Goal: Transaction & Acquisition: Obtain resource

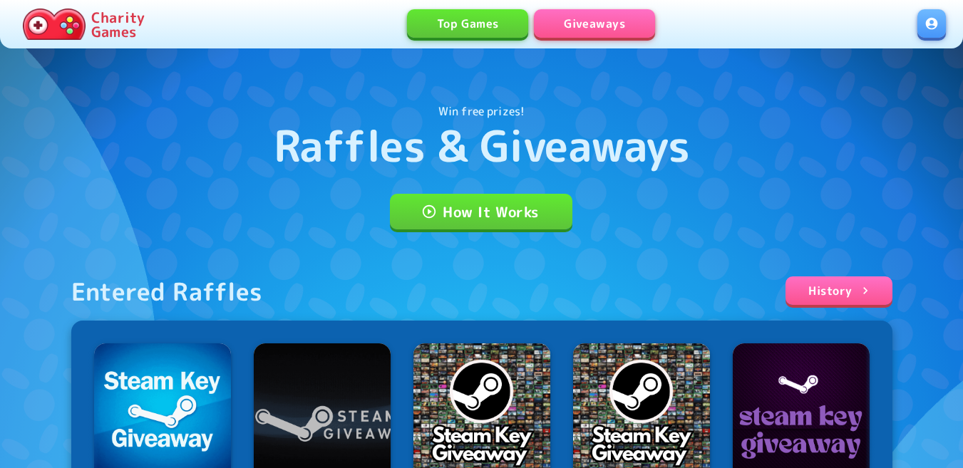
click at [933, 21] on link at bounding box center [932, 23] width 29 height 29
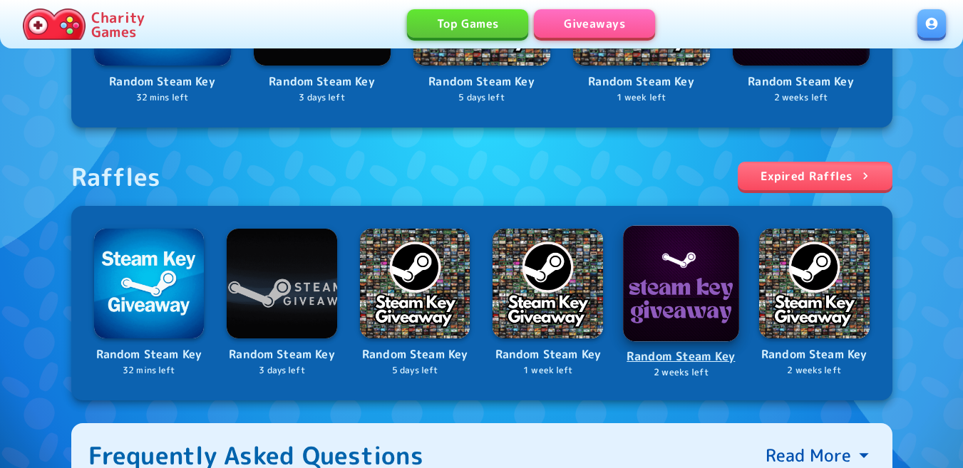
scroll to position [428, 0]
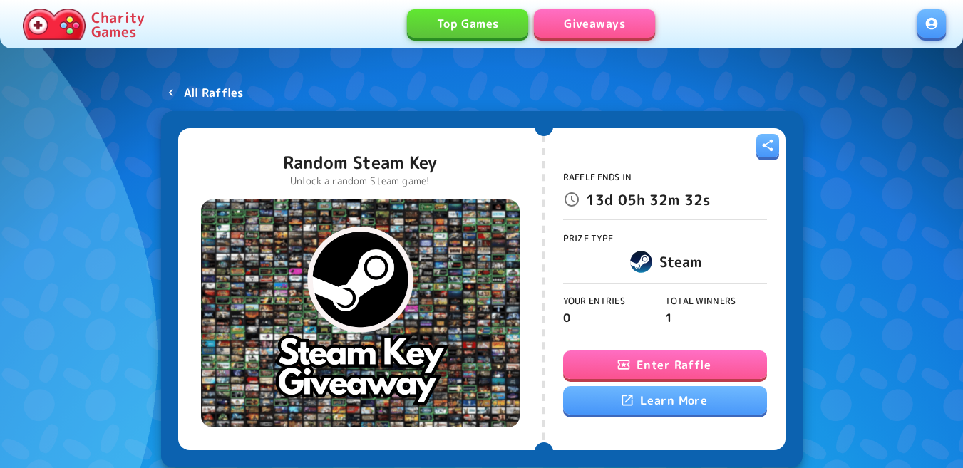
click at [647, 342] on div "Raffle Ends In 13d 05h 32m 32s Prize Type Steam Your Entries 0 Total Winners 1 …" at bounding box center [665, 289] width 204 height 306
click at [642, 354] on button "Enter Raffle" at bounding box center [665, 365] width 204 height 29
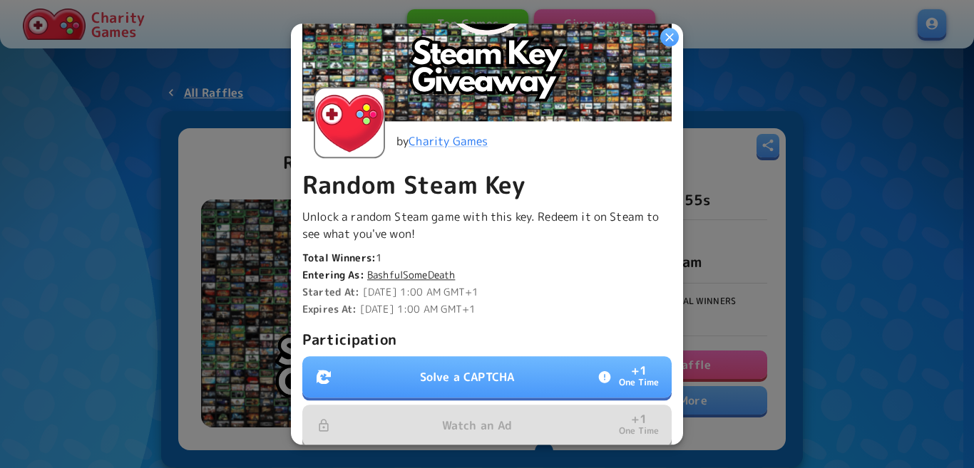
scroll to position [356, 0]
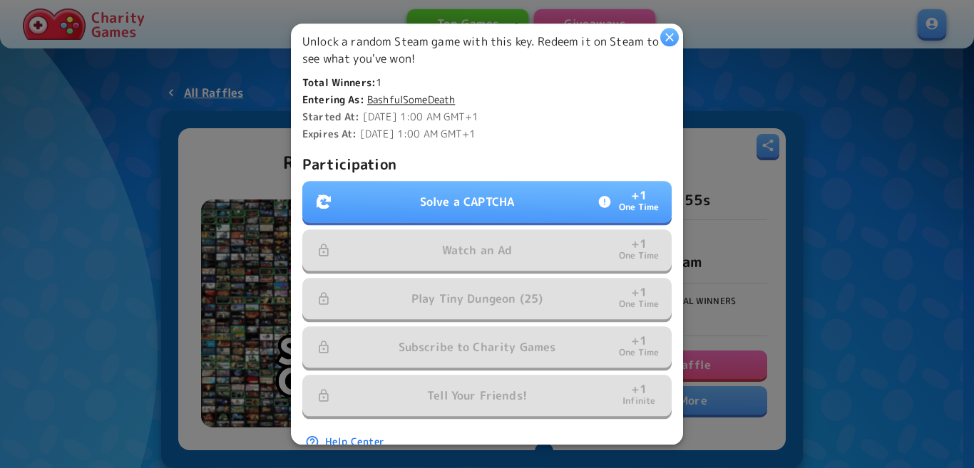
click at [478, 195] on p "Solve a CAPTCHA" at bounding box center [467, 201] width 94 height 17
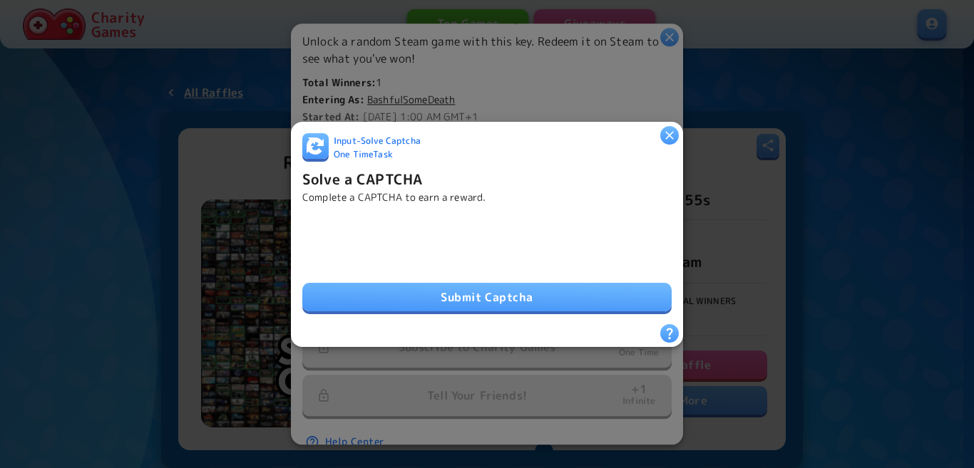
click at [528, 297] on button "Submit Captcha" at bounding box center [486, 297] width 369 height 29
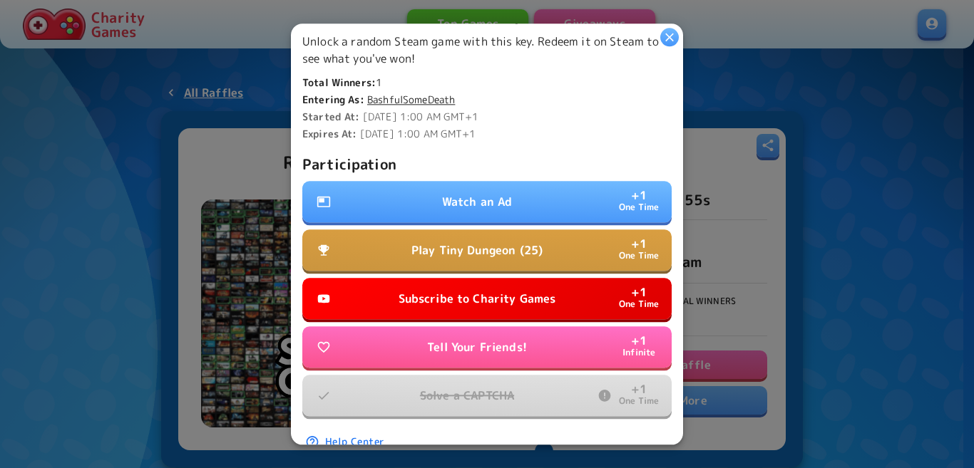
click at [490, 181] on button "Watch an Ad + 1 One Time" at bounding box center [486, 201] width 369 height 41
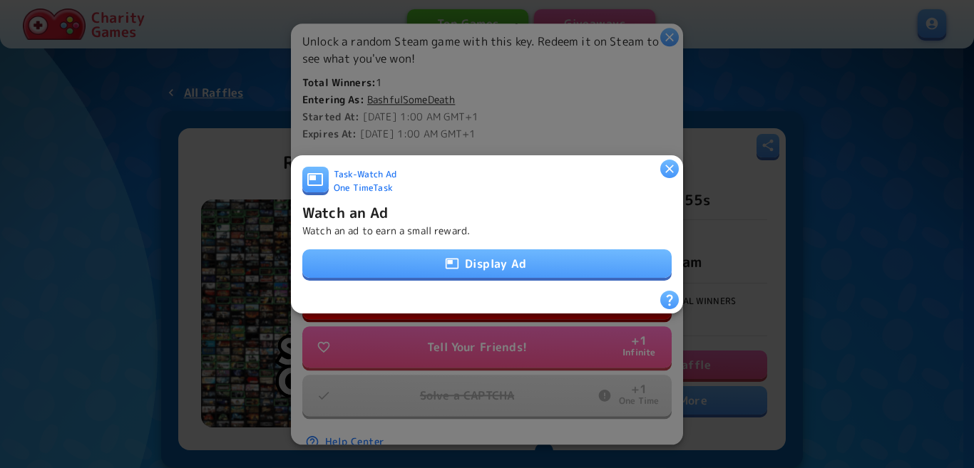
click at [470, 271] on button "Display Ad" at bounding box center [486, 264] width 369 height 29
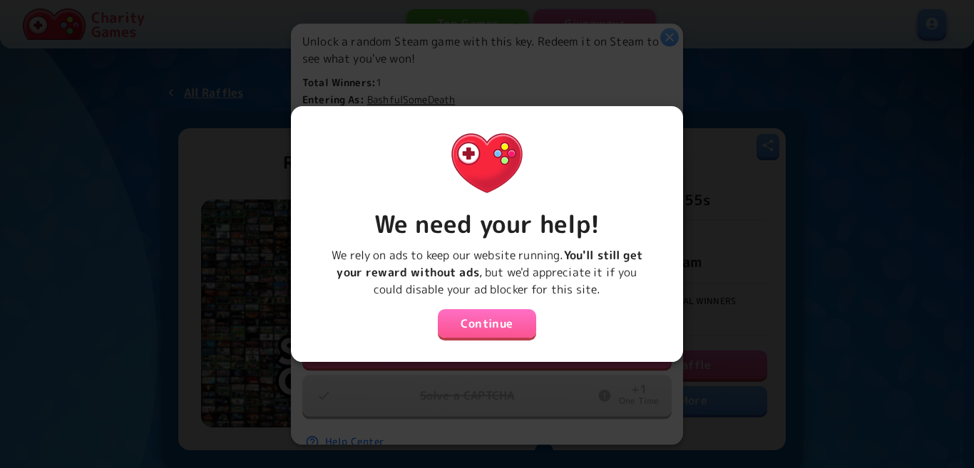
click at [483, 312] on button "Continue" at bounding box center [487, 323] width 98 height 29
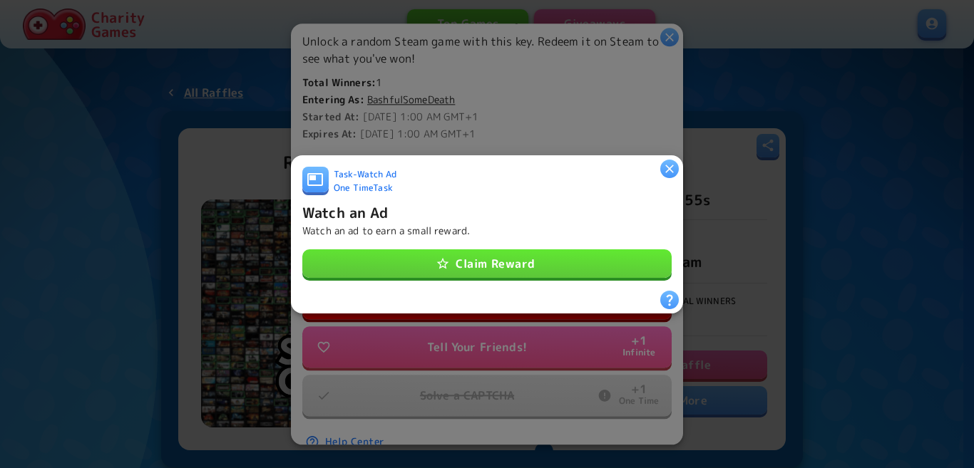
click at [406, 250] on button "Claim Reward" at bounding box center [486, 264] width 369 height 29
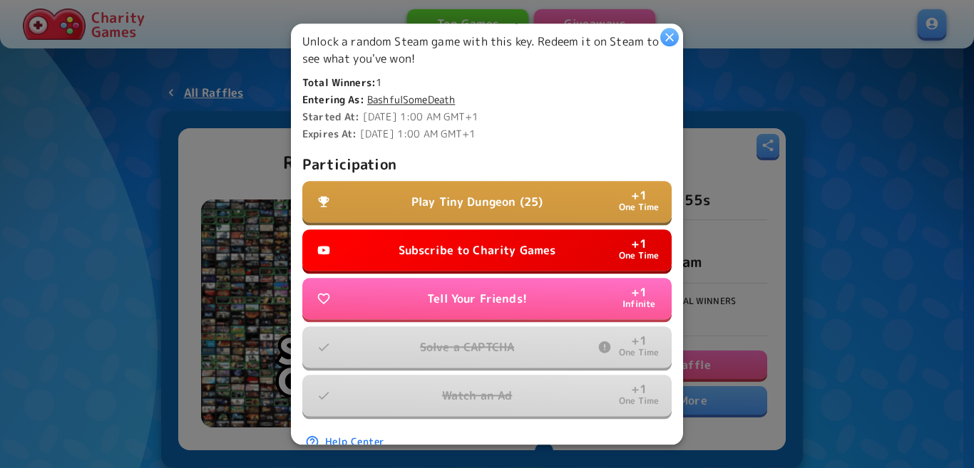
click at [484, 242] on p "Subscribe to Charity Games" at bounding box center [478, 250] width 158 height 17
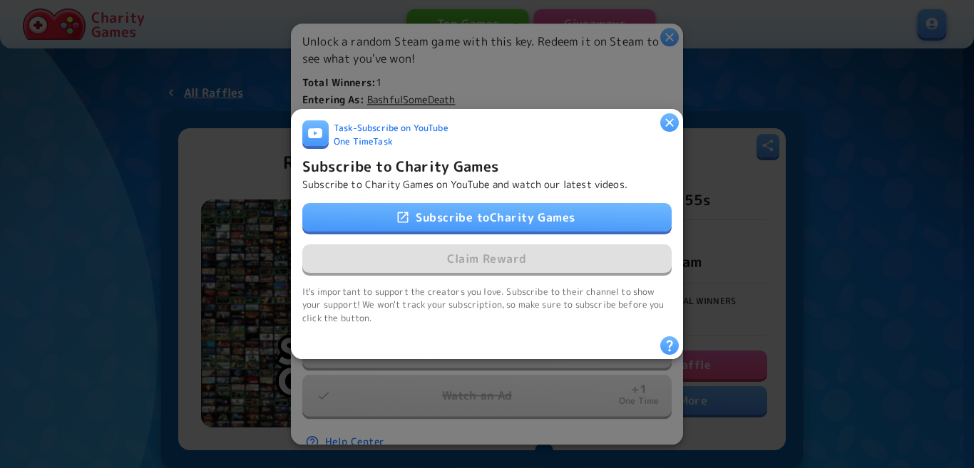
click at [486, 203] on link "Subscribe to Charity Games" at bounding box center [486, 217] width 369 height 29
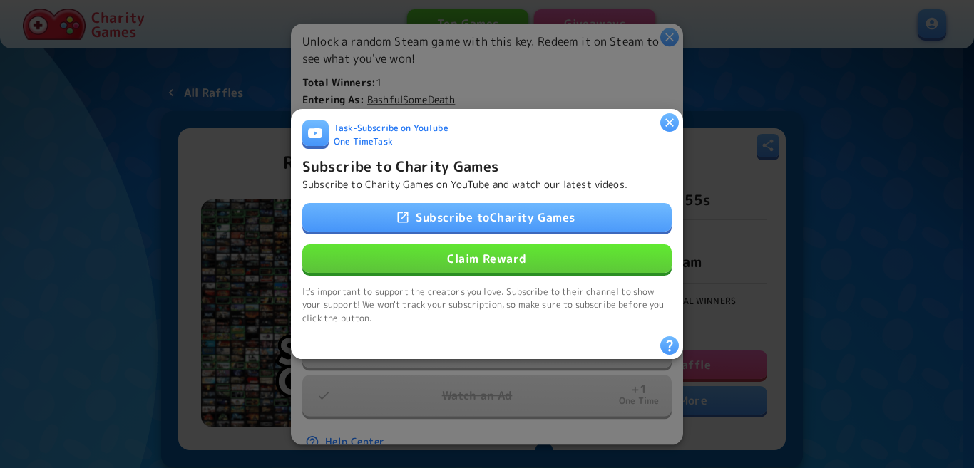
click at [426, 249] on button "Claim Reward" at bounding box center [486, 259] width 369 height 29
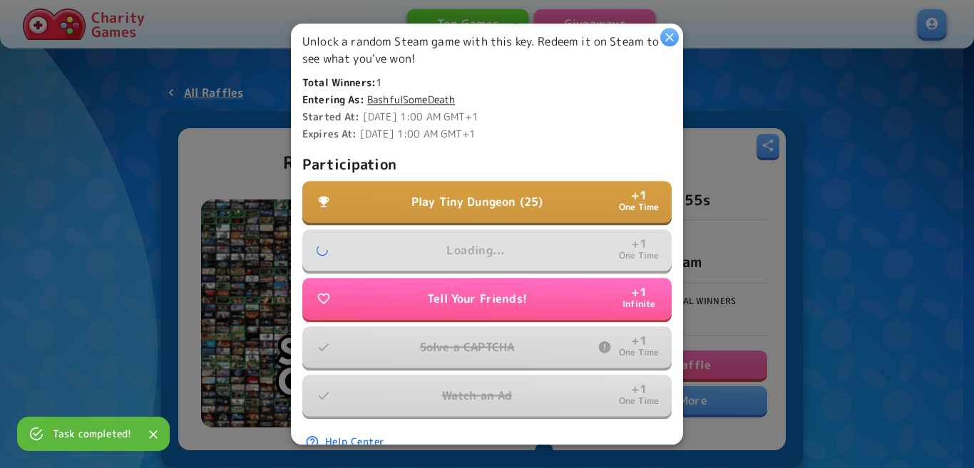
click at [456, 202] on p "Play Tiny Dungeon (25)" at bounding box center [476, 201] width 131 height 17
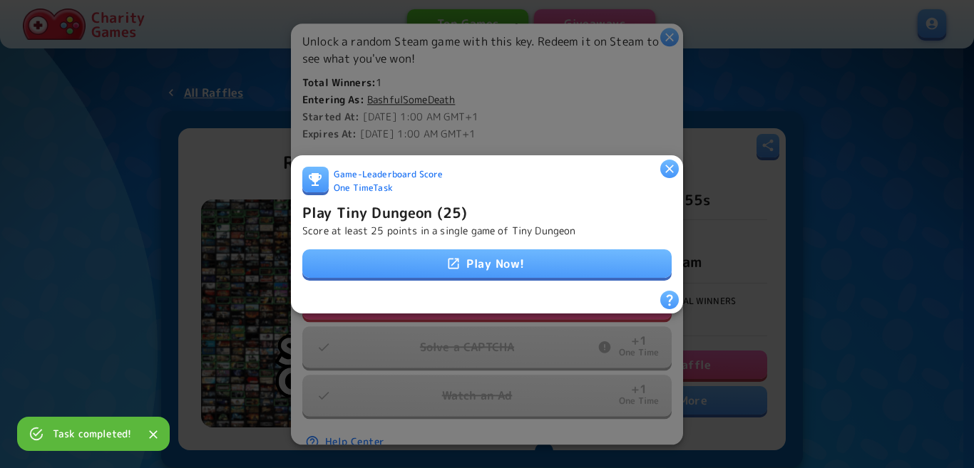
click at [476, 257] on link "Play Now!" at bounding box center [486, 264] width 369 height 29
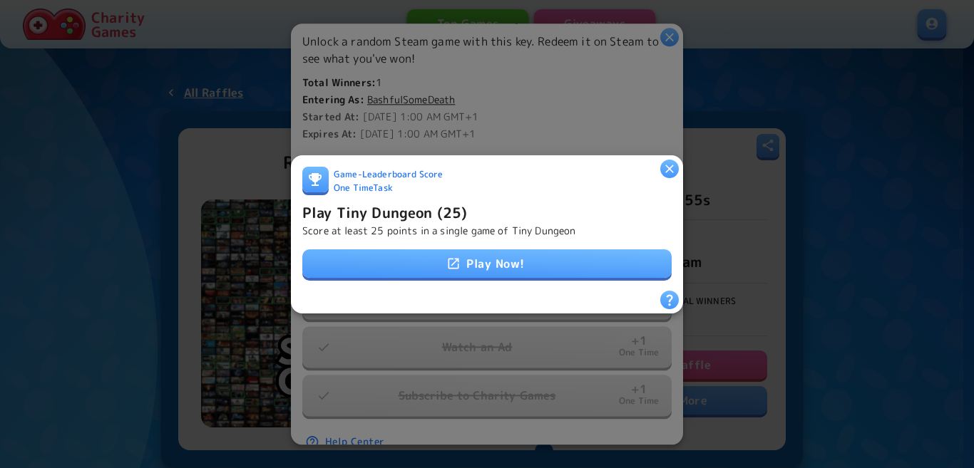
click at [451, 214] on h6 "Play Tiny Dungeon (25)" at bounding box center [384, 211] width 165 height 23
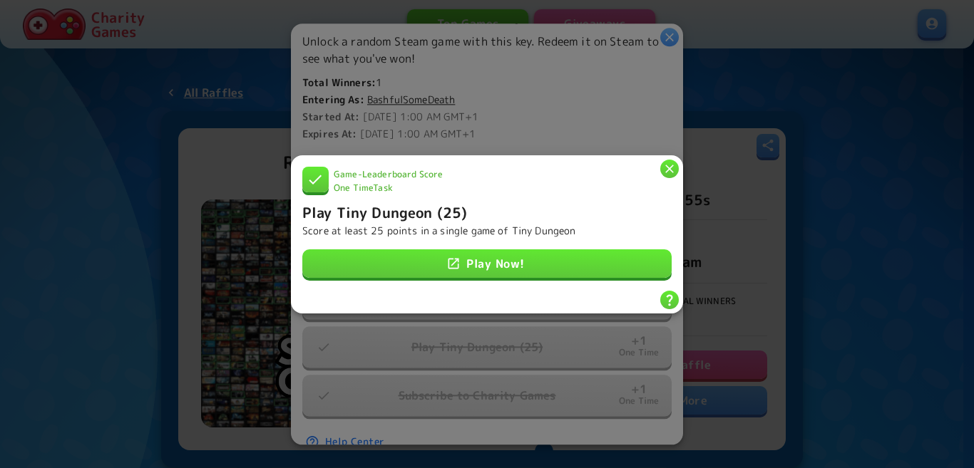
click at [667, 165] on icon "button" at bounding box center [669, 169] width 9 height 9
